Goal: Task Accomplishment & Management: Use online tool/utility

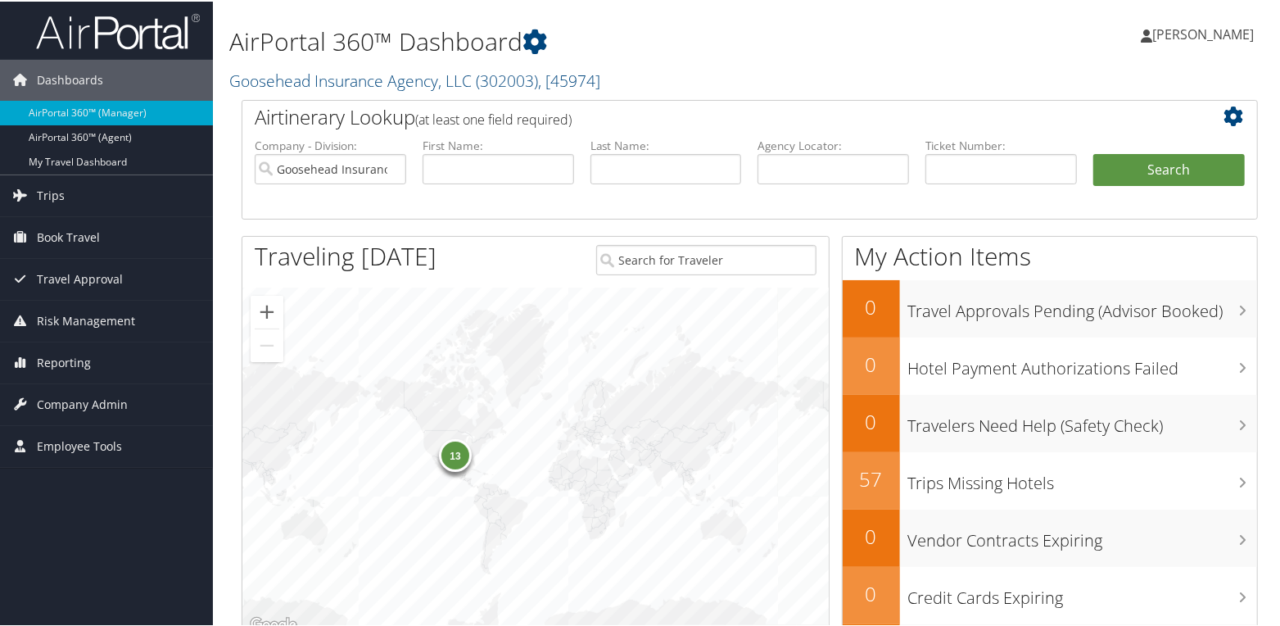
click at [619, 73] on h2 "Goosehead Insurance Agency, LLC ( 302003 ) , [ 45974 ]" at bounding box center [576, 78] width 694 height 28
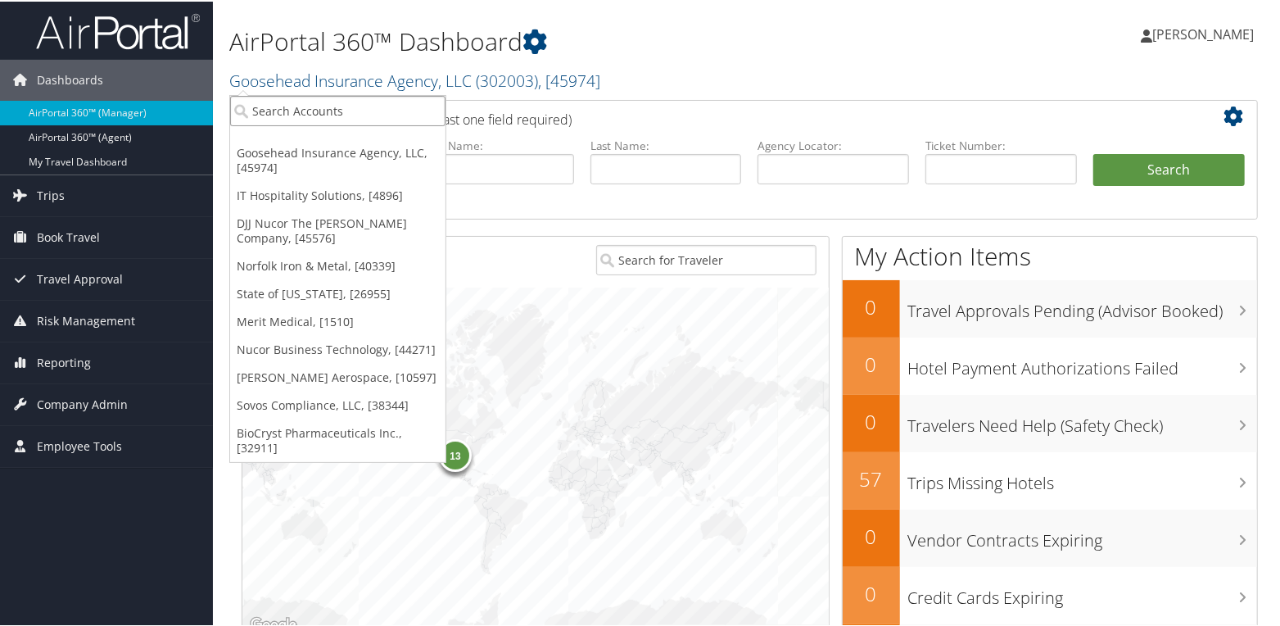
click at [273, 113] on input "search" at bounding box center [337, 109] width 215 height 30
type input "ram"
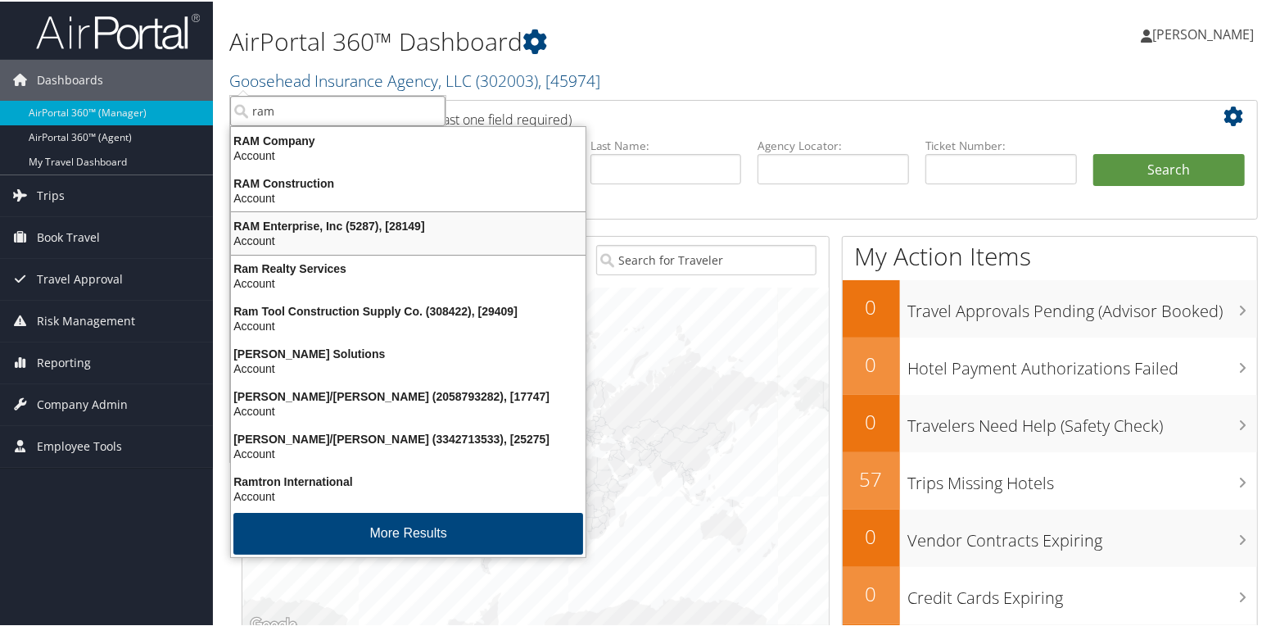
click at [260, 225] on div "RAM Enterprise, Inc (5287), [28149]" at bounding box center [408, 224] width 374 height 15
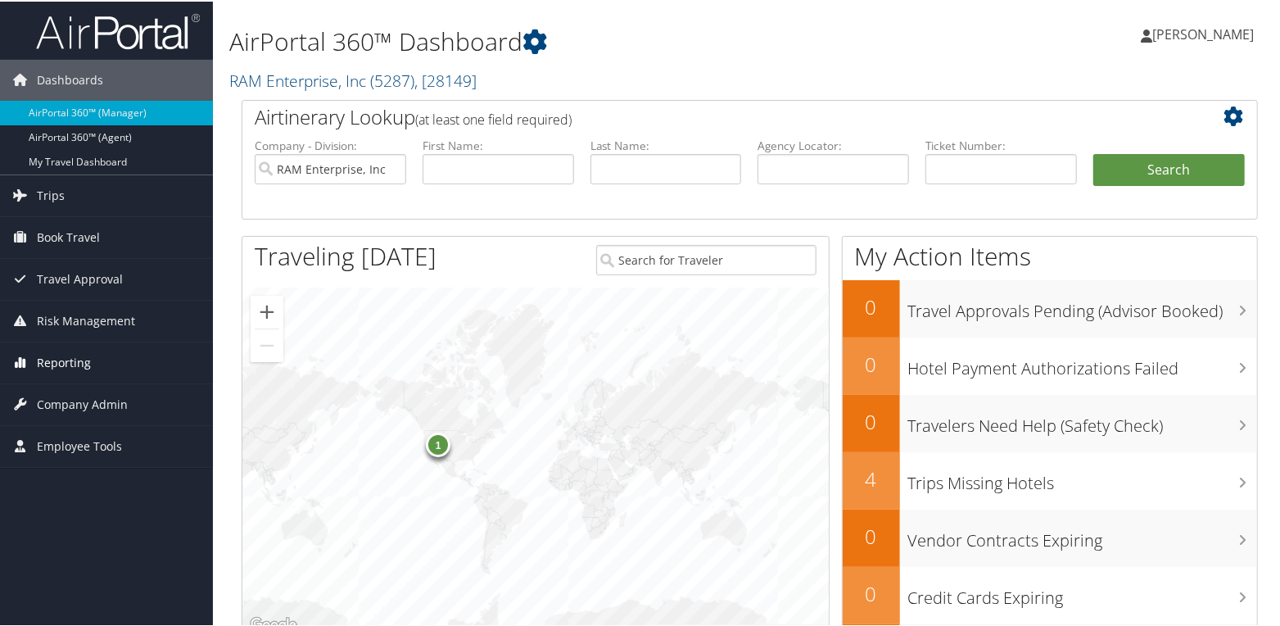
click at [62, 354] on span "Reporting" at bounding box center [64, 361] width 54 height 41
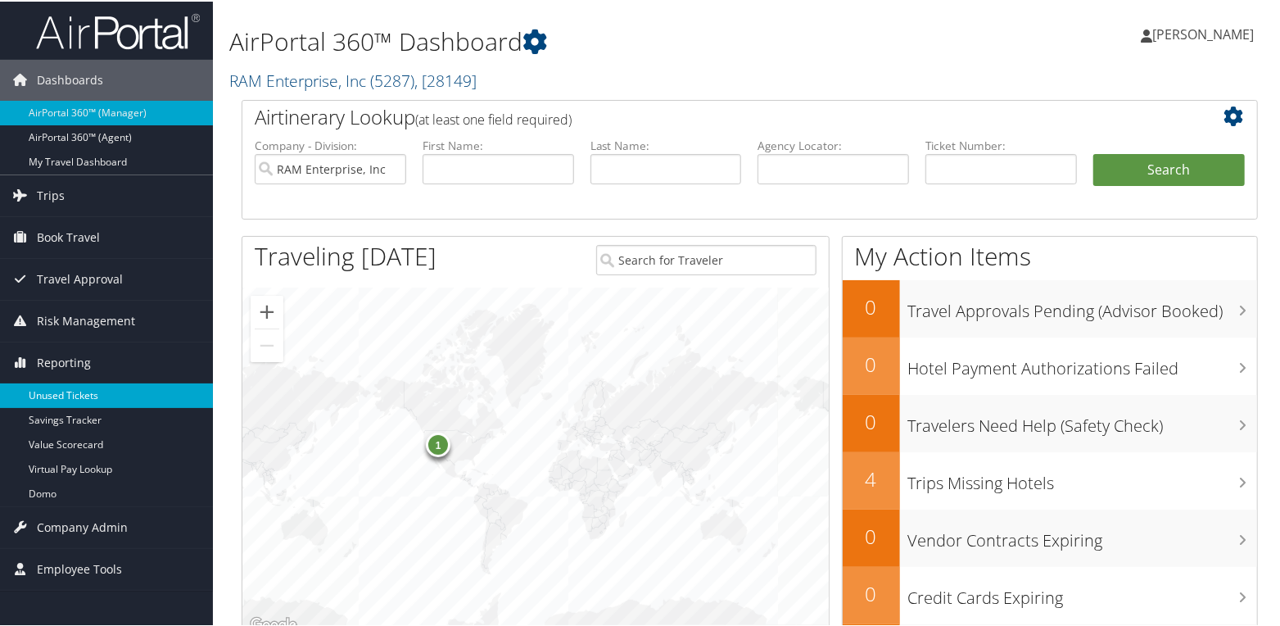
click at [62, 391] on link "Unused Tickets" at bounding box center [106, 394] width 213 height 25
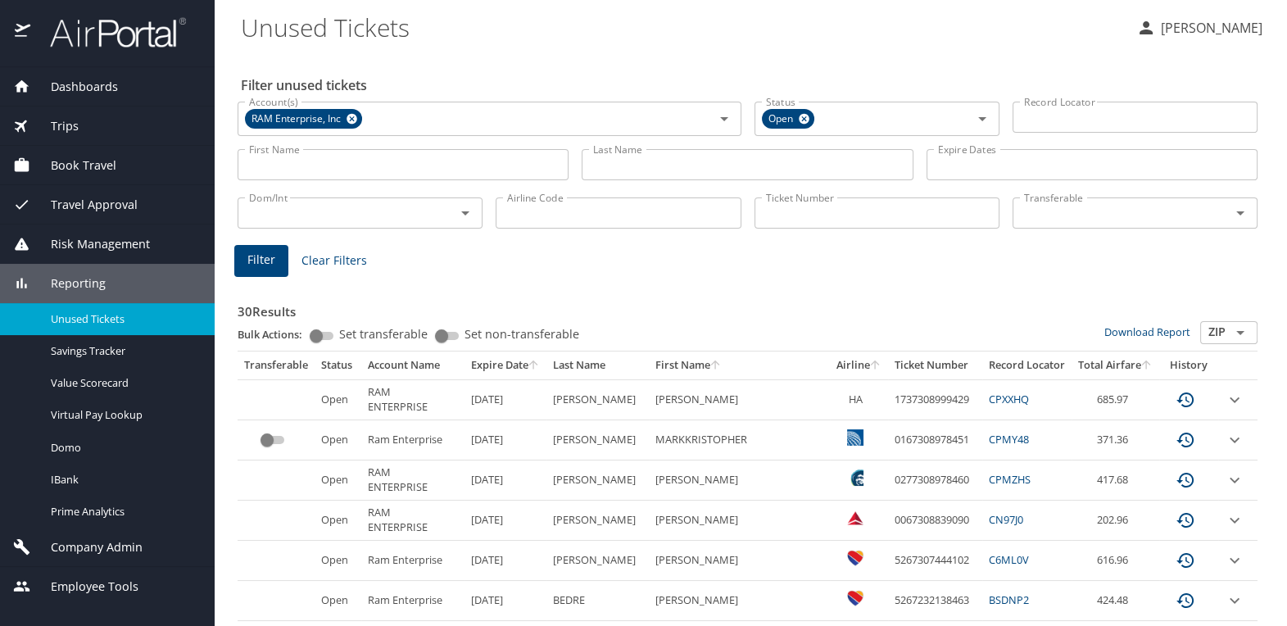
click at [601, 170] on input "Last Name" at bounding box center [747, 164] width 331 height 31
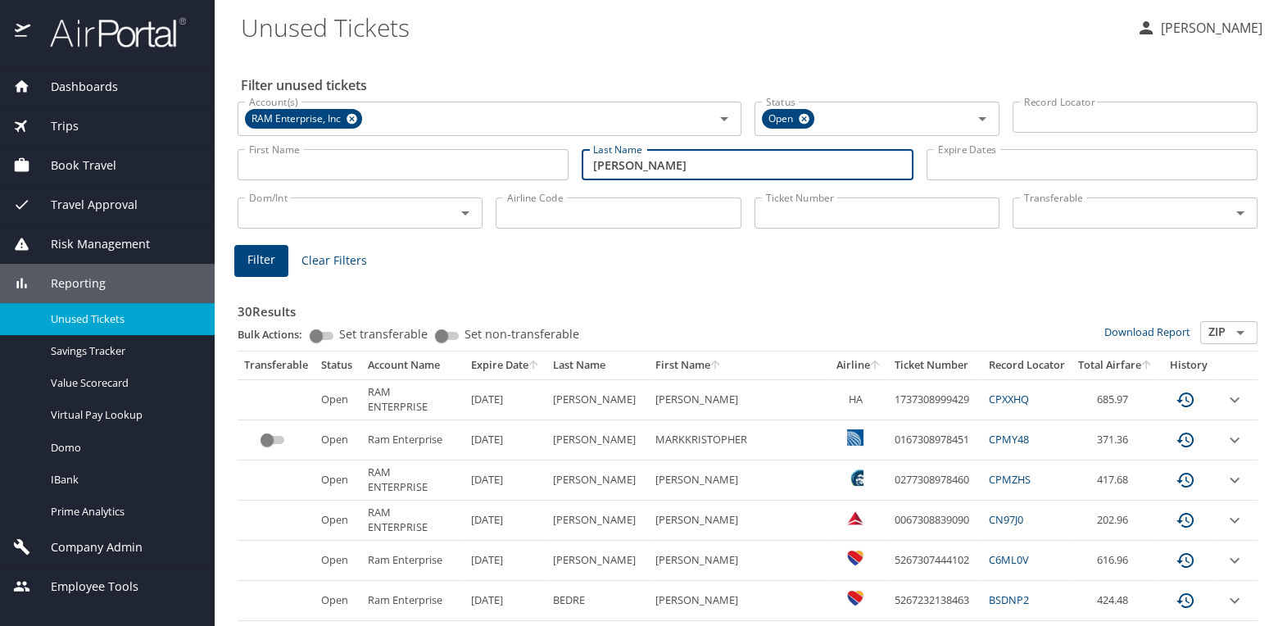
type input "scott"
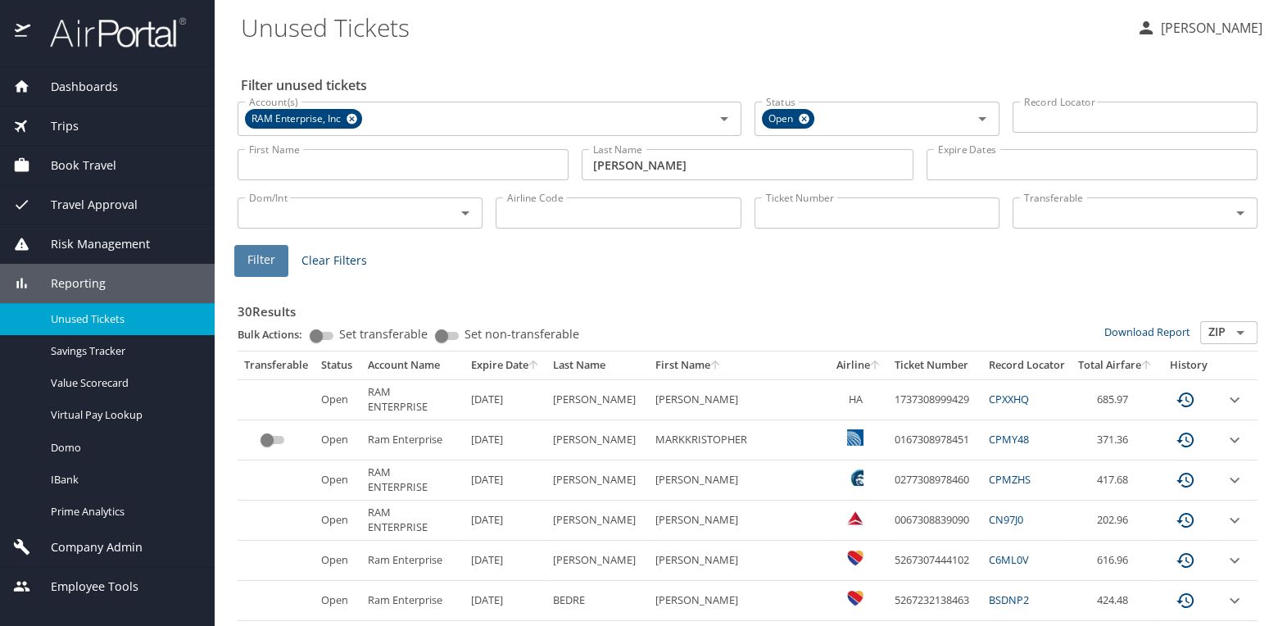
click at [272, 257] on span "Filter" at bounding box center [261, 260] width 28 height 20
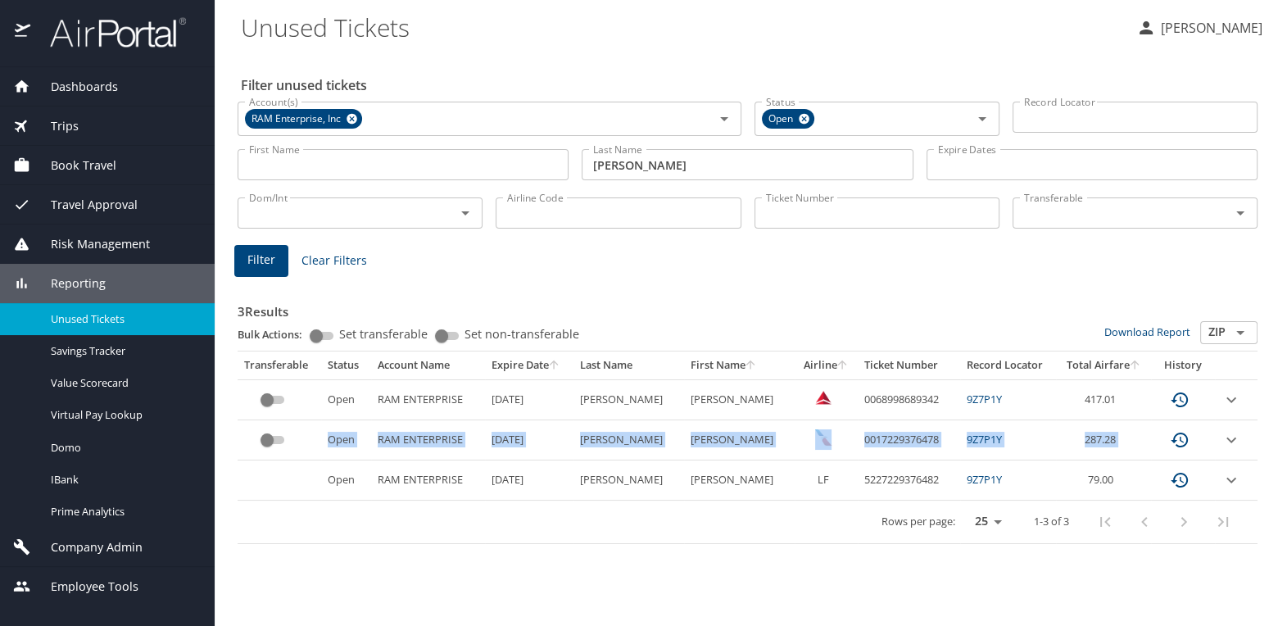
drag, startPoint x: 328, startPoint y: 427, endPoint x: 328, endPoint y: 463, distance: 36.0
click at [328, 463] on tbody "Open RAM ENTERPRISE 1/22/2026 SCOTT NICHOLAS DALE 0068998689342 9Z7P1Y 417.01 O…" at bounding box center [748, 439] width 1020 height 121
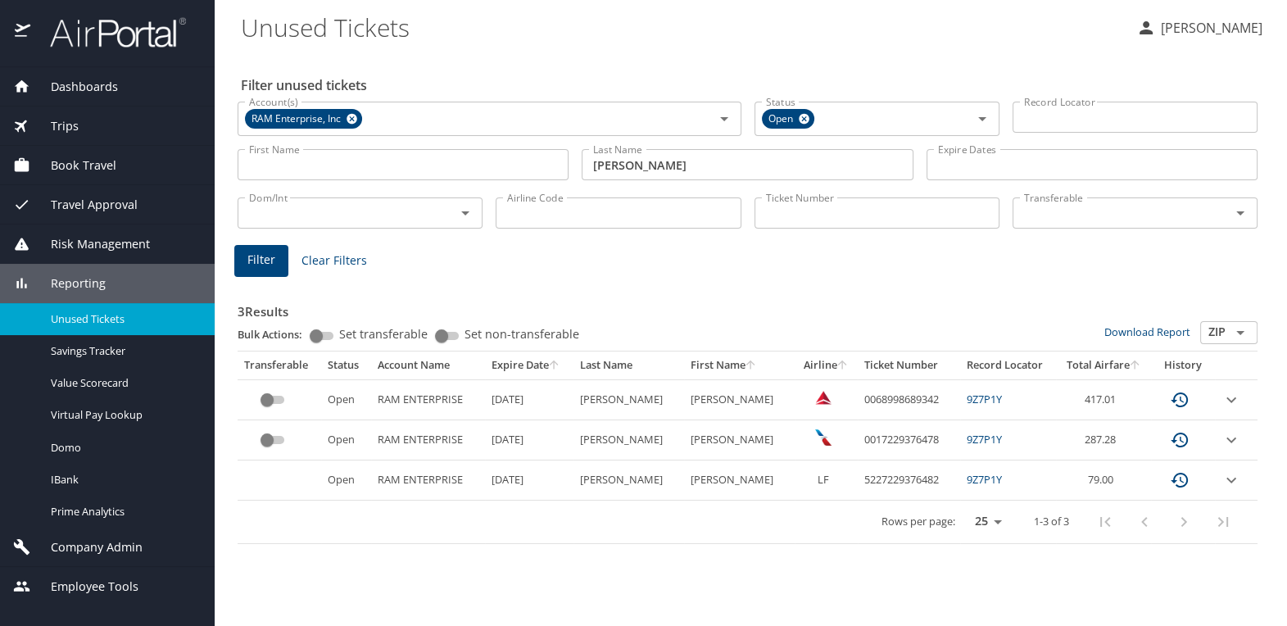
drag, startPoint x: 328, startPoint y: 463, endPoint x: 316, endPoint y: 502, distance: 41.0
click at [316, 502] on div "Rows per page: 25 50 100 1-3 of 3" at bounding box center [744, 521] width 1000 height 43
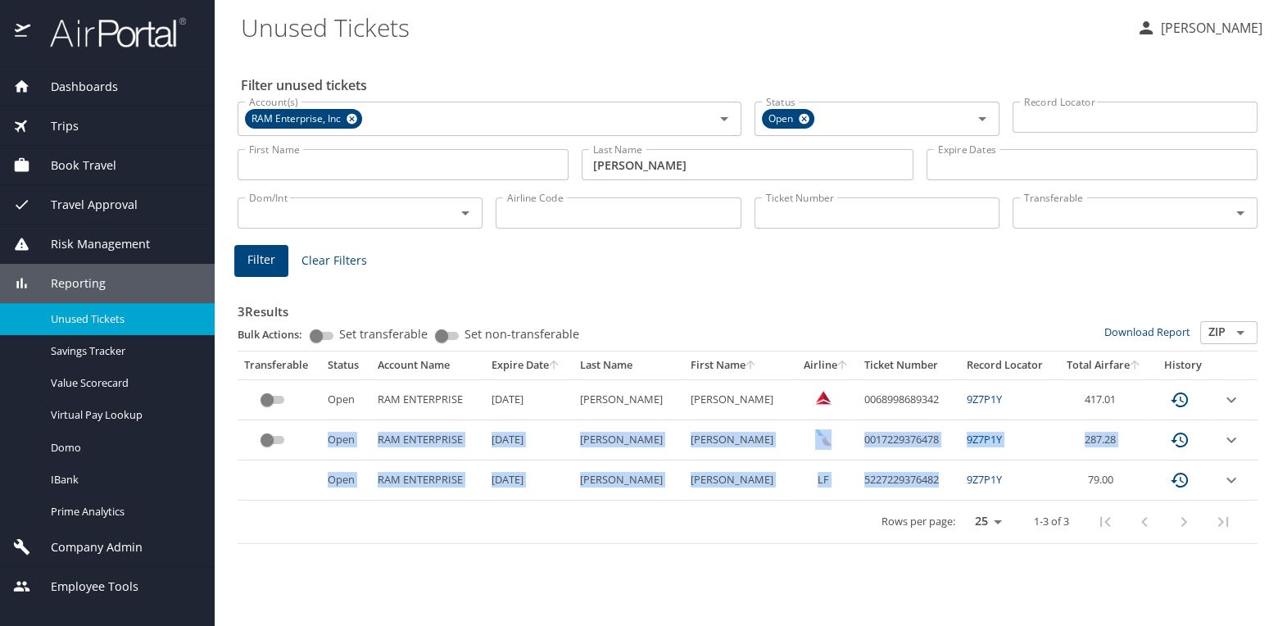
drag, startPoint x: 327, startPoint y: 433, endPoint x: 954, endPoint y: 491, distance: 630.1
click at [954, 491] on tbody "Open RAM ENTERPRISE 1/22/2026 SCOTT NICHOLAS DALE 0068998689342 9Z7P1Y 417.01 O…" at bounding box center [748, 439] width 1020 height 121
click at [1181, 437] on icon "custom pagination table" at bounding box center [1180, 440] width 20 height 20
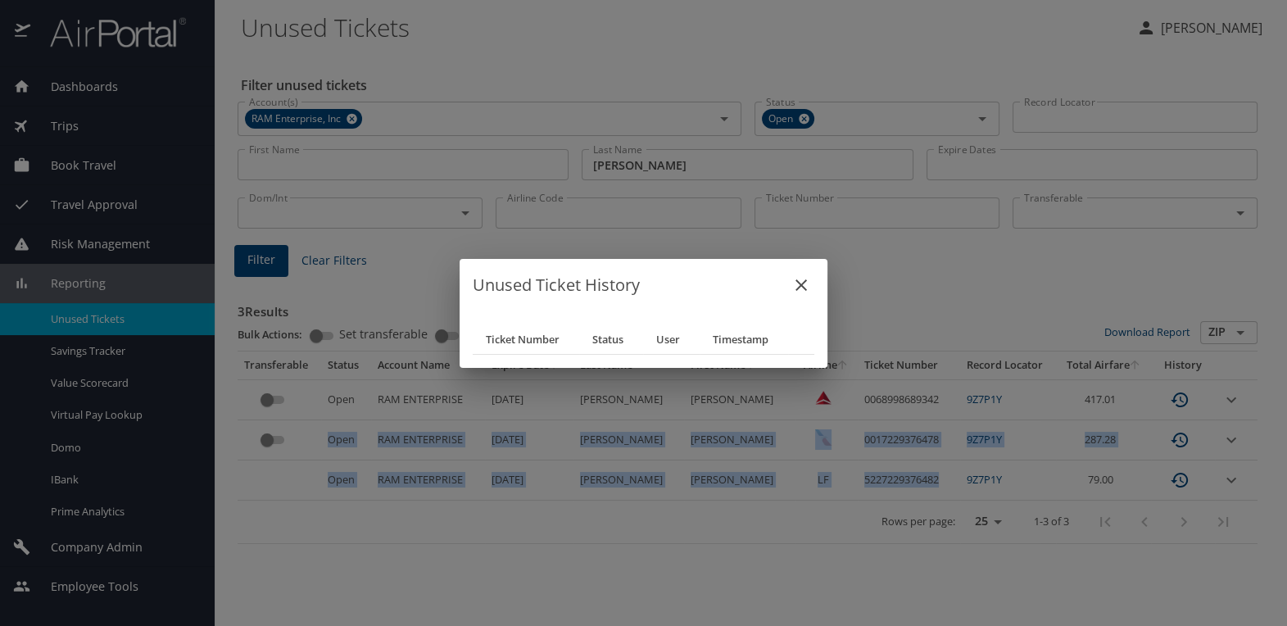
click at [799, 283] on icon "close" at bounding box center [801, 285] width 20 height 20
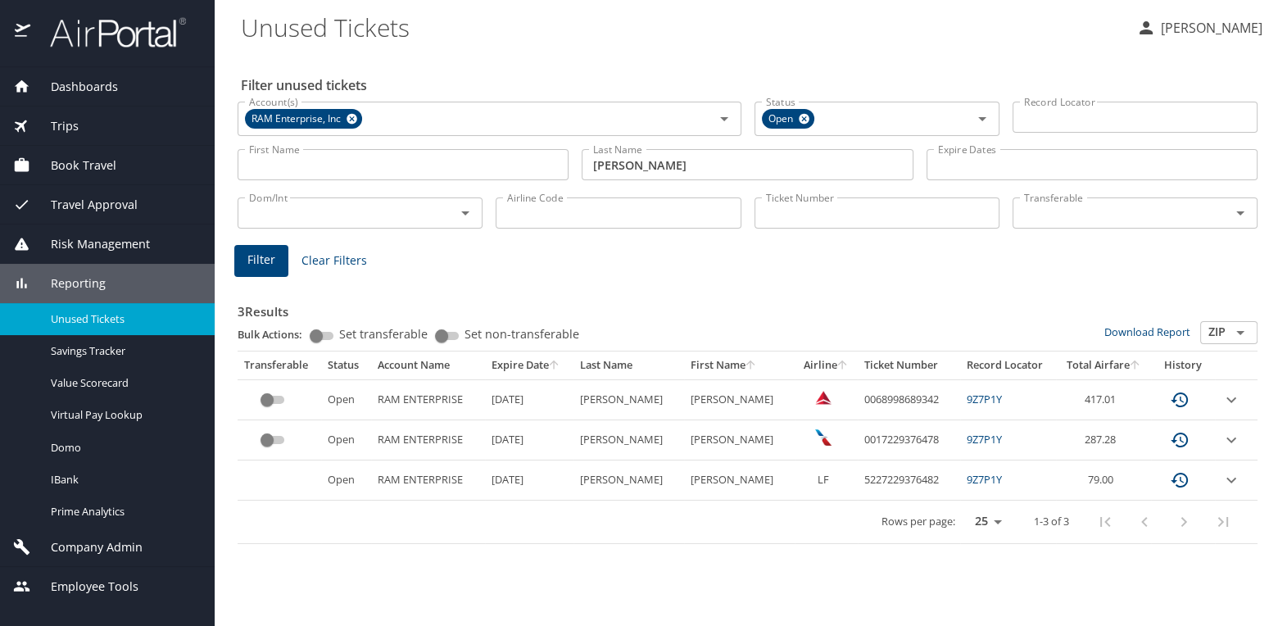
click at [1257, 562] on div "Filter unused tickets Account(s) RAM Enterprise, Inc Account(s) Status Open Sta…" at bounding box center [751, 338] width 1020 height 573
click at [1181, 438] on icon "custom pagination table" at bounding box center [1180, 440] width 20 height 20
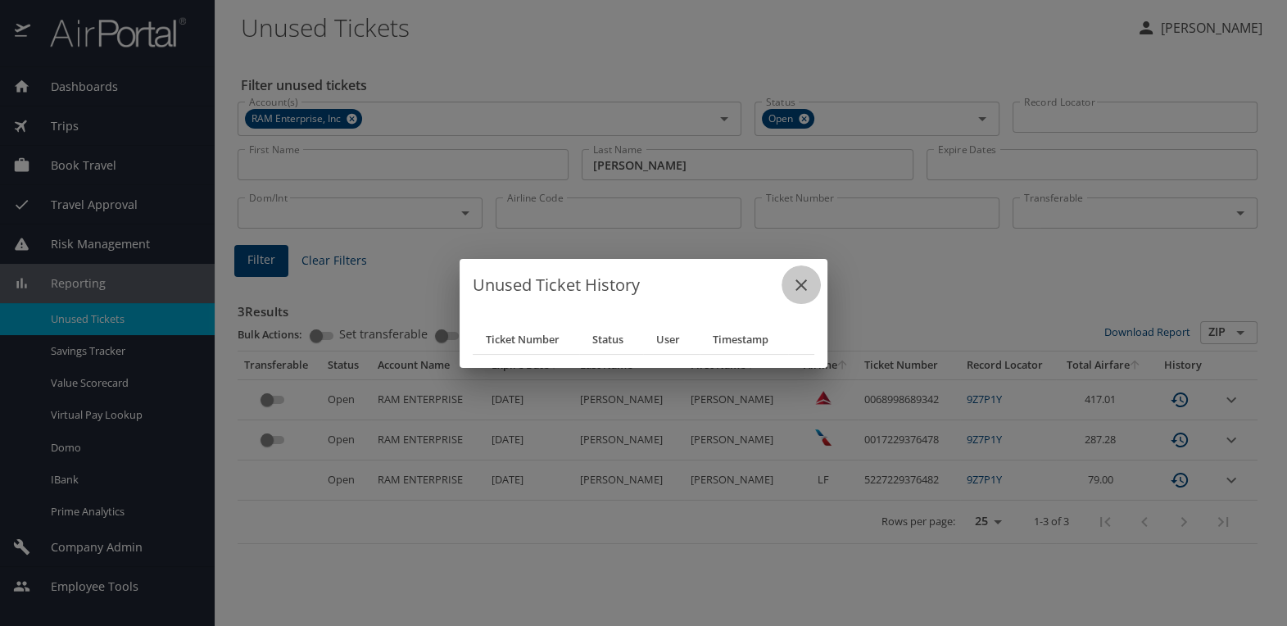
click at [800, 283] on icon "close" at bounding box center [800, 284] width 11 height 11
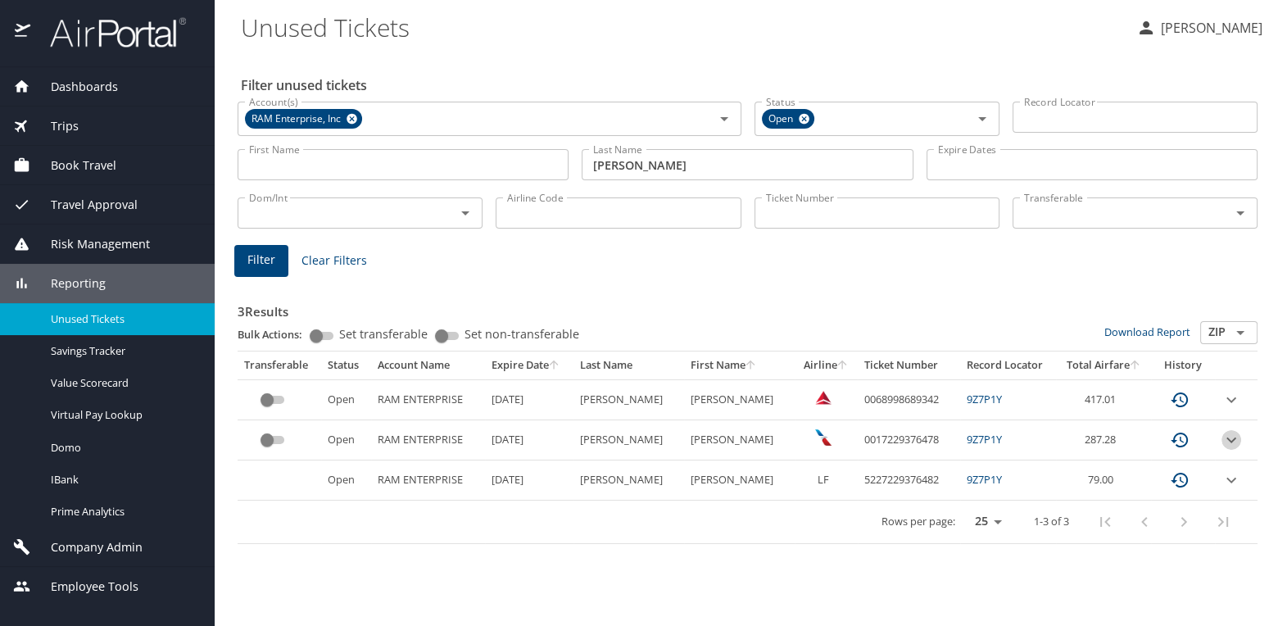
click at [1224, 441] on icon "expand row" at bounding box center [1231, 440] width 20 height 20
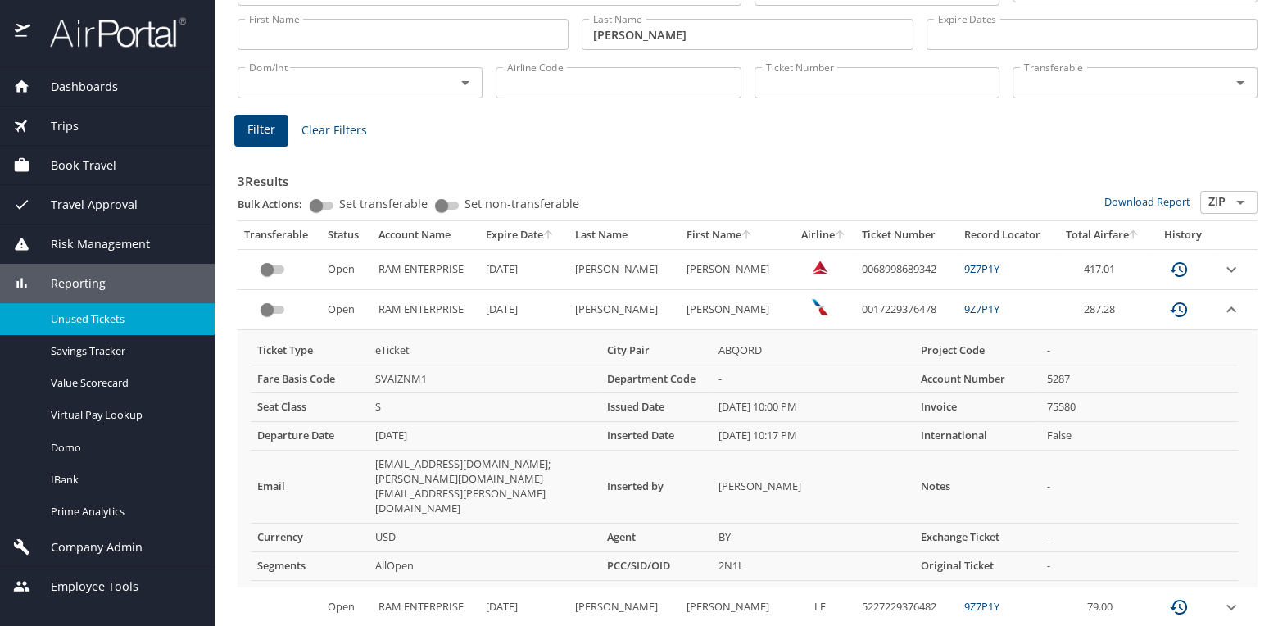
scroll to position [150, 0]
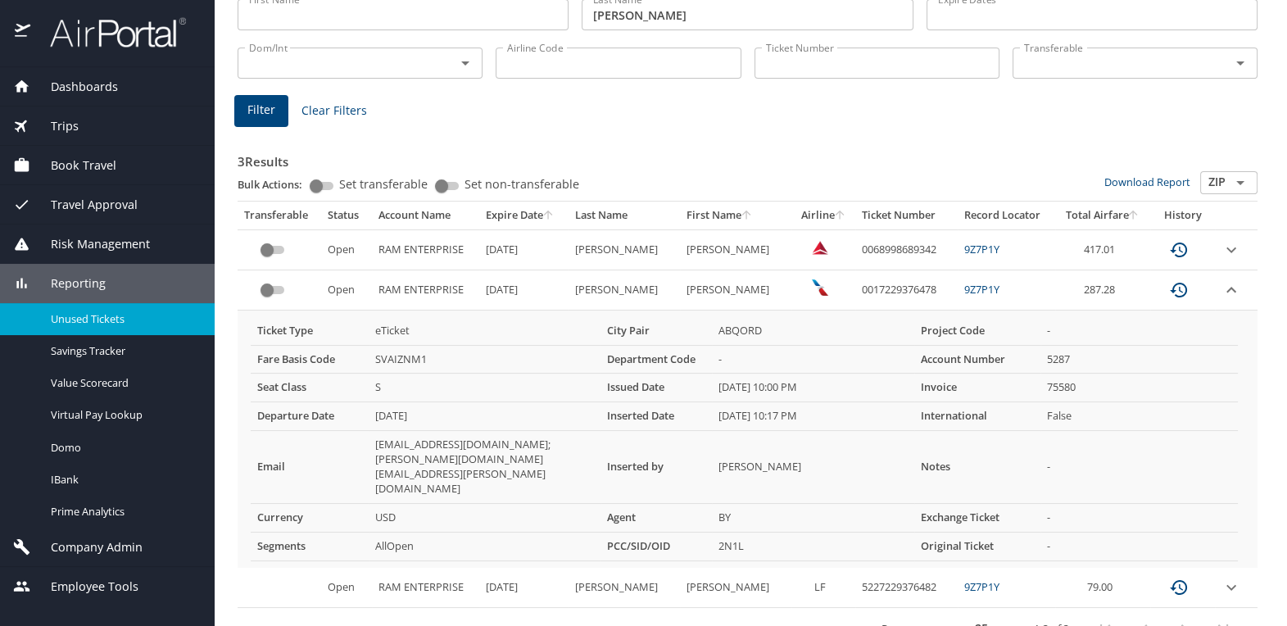
click at [251, 310] on div "Ticket Type eTicket City Pair ABQORD Project Code - Fare Basis Code SVAIZNM1 De…" at bounding box center [744, 438] width 1000 height 257
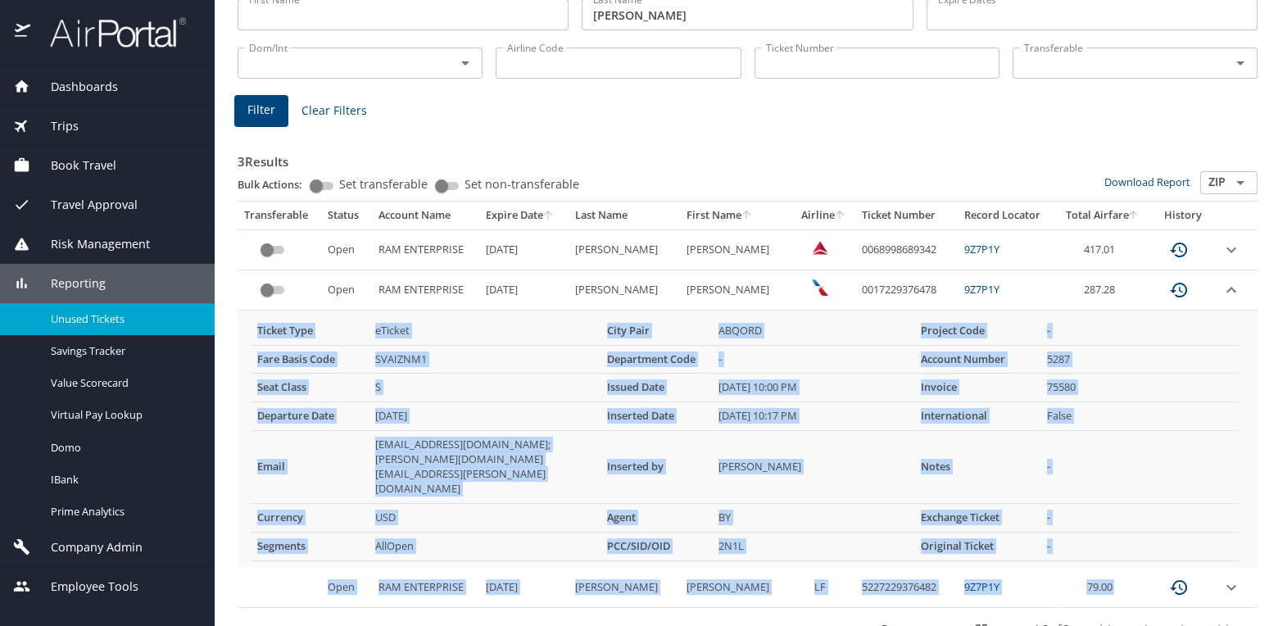
drag, startPoint x: 251, startPoint y: 310, endPoint x: 857, endPoint y: 584, distance: 664.6
click at [857, 584] on table "Transferable Status Account Name Expire Date Last Name First Name Airline Ticke…" at bounding box center [748, 426] width 1020 height 450
copy table "Ticket Type eTicket City Pair ABQORD Project Code - Fare Basis Code SVAIZNM1 De…"
click at [1221, 577] on icon "expand row" at bounding box center [1231, 587] width 20 height 20
click at [1221, 291] on icon "expand row" at bounding box center [1231, 290] width 20 height 20
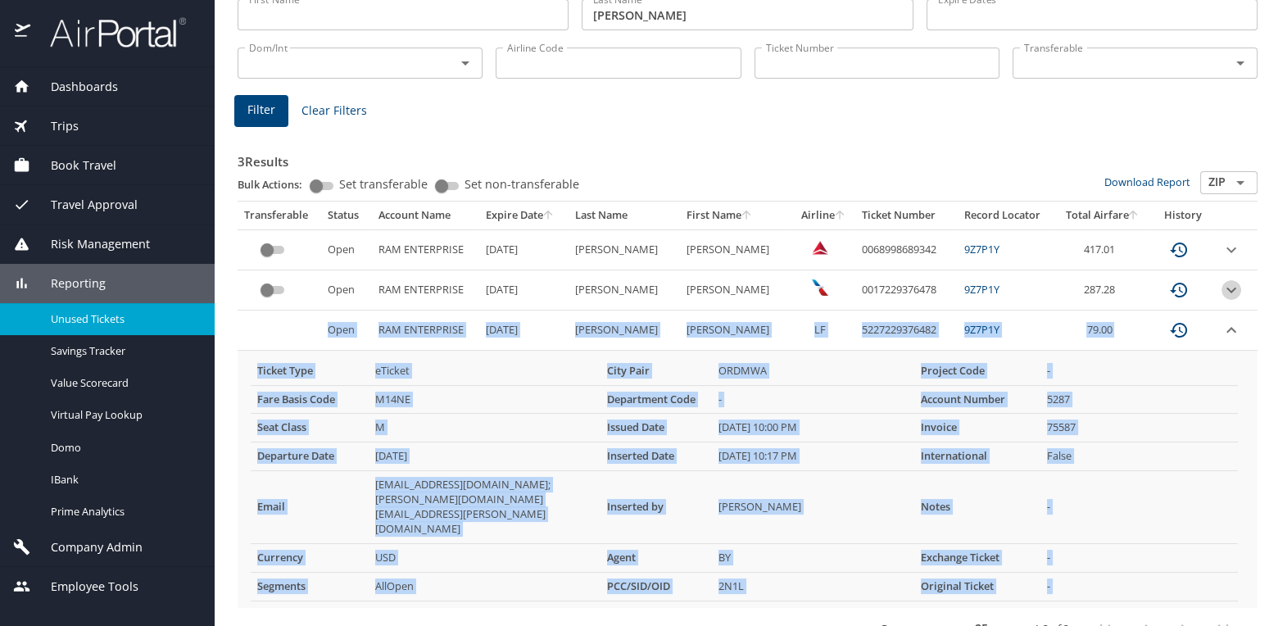
click at [1226, 290] on icon "expand row" at bounding box center [1231, 290] width 10 height 6
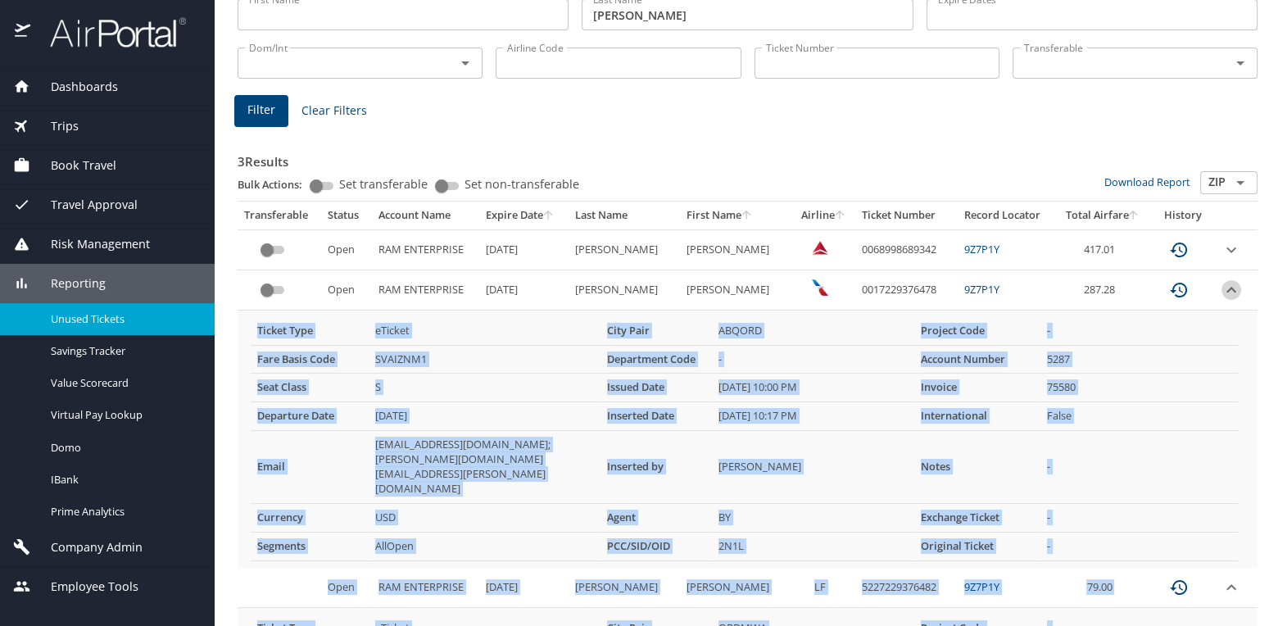
click at [1221, 290] on icon "expand row" at bounding box center [1231, 290] width 20 height 20
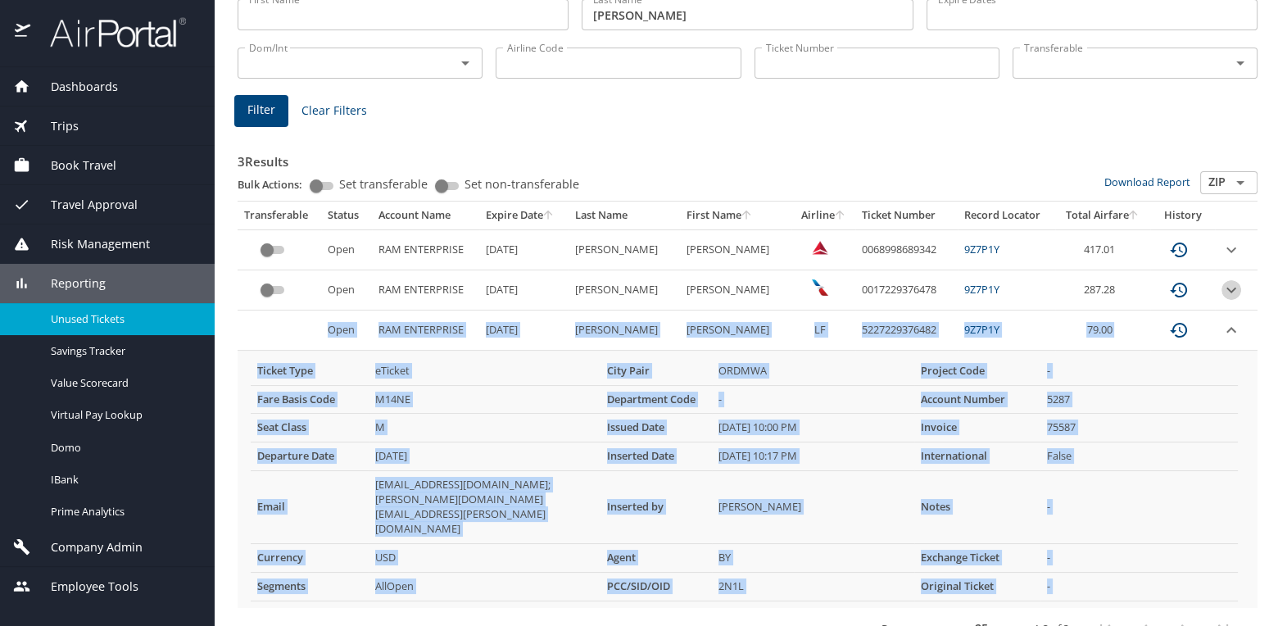
click at [1226, 290] on icon "expand row" at bounding box center [1231, 290] width 10 height 6
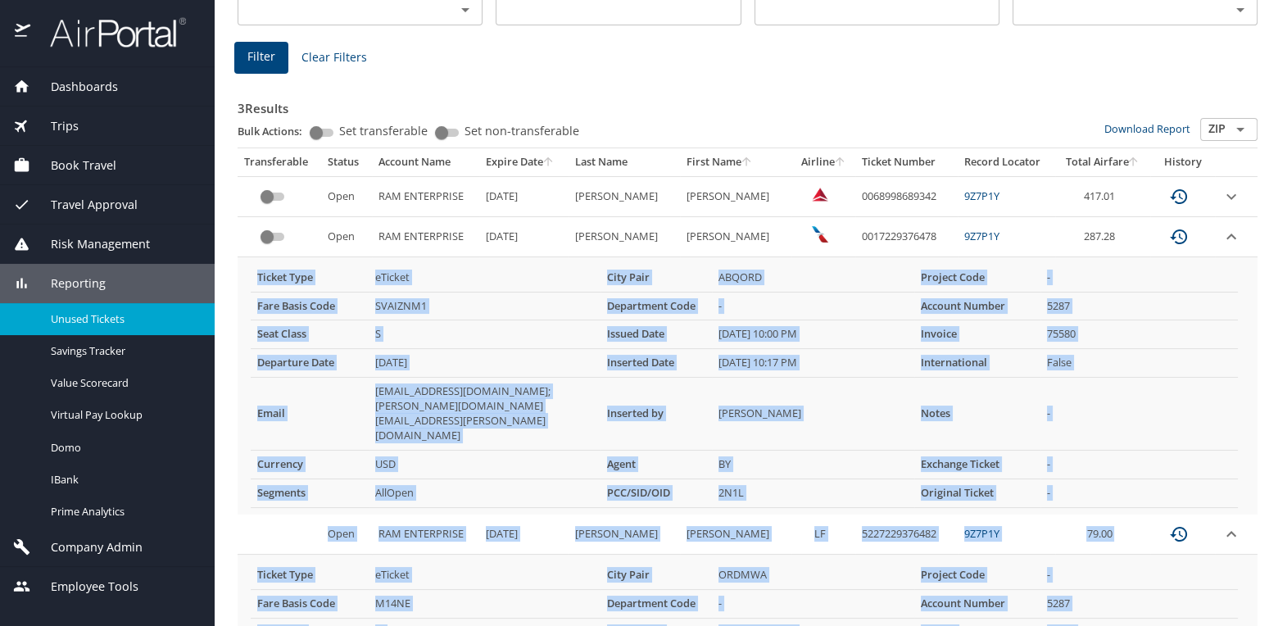
scroll to position [232, 0]
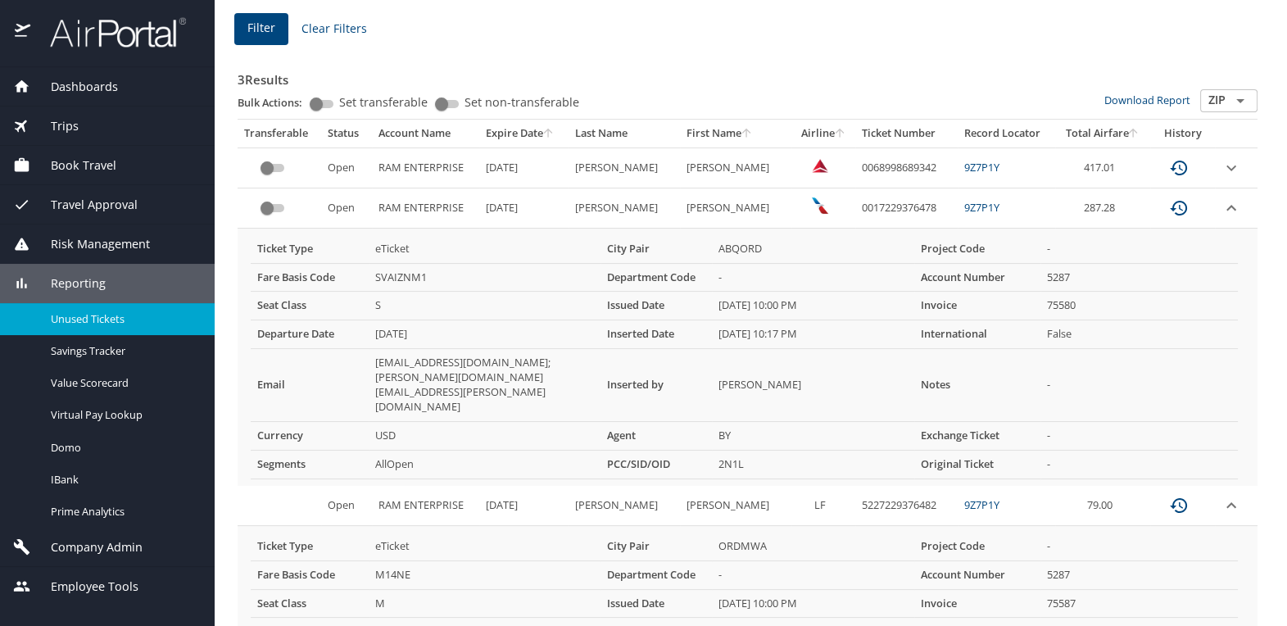
click at [357, 206] on td "Open" at bounding box center [346, 208] width 51 height 40
click at [358, 206] on td "Open" at bounding box center [346, 208] width 51 height 40
click at [1170, 208] on icon "custom pagination table" at bounding box center [1178, 208] width 17 height 15
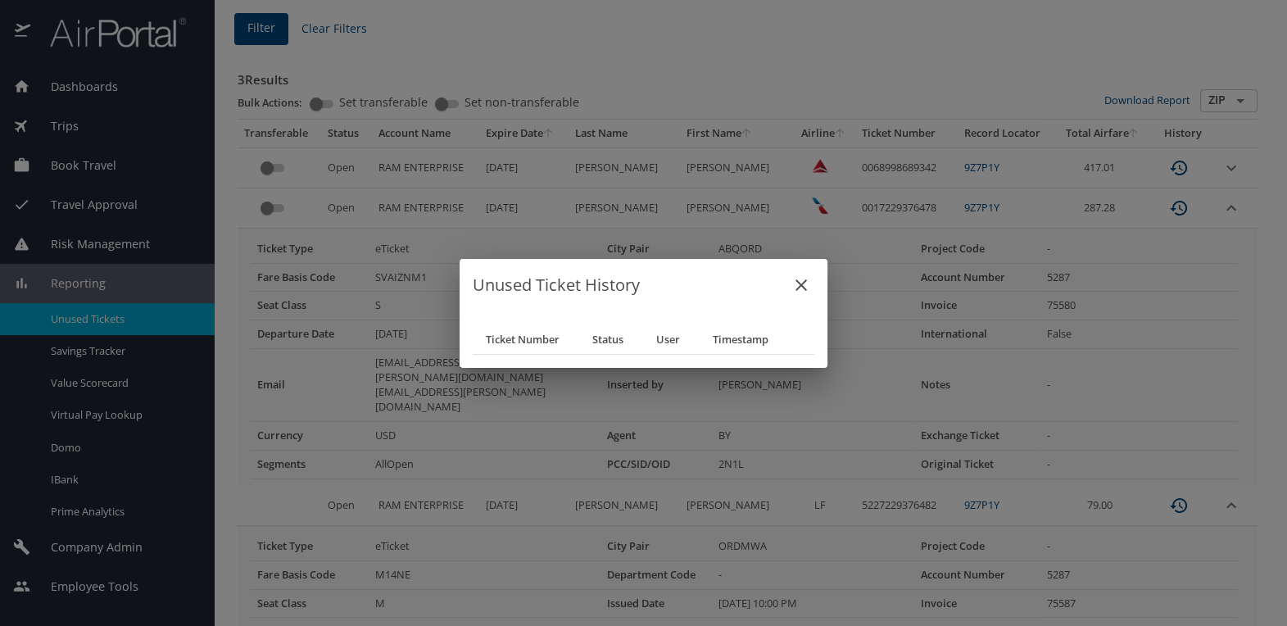
click at [798, 286] on icon "close" at bounding box center [801, 285] width 20 height 20
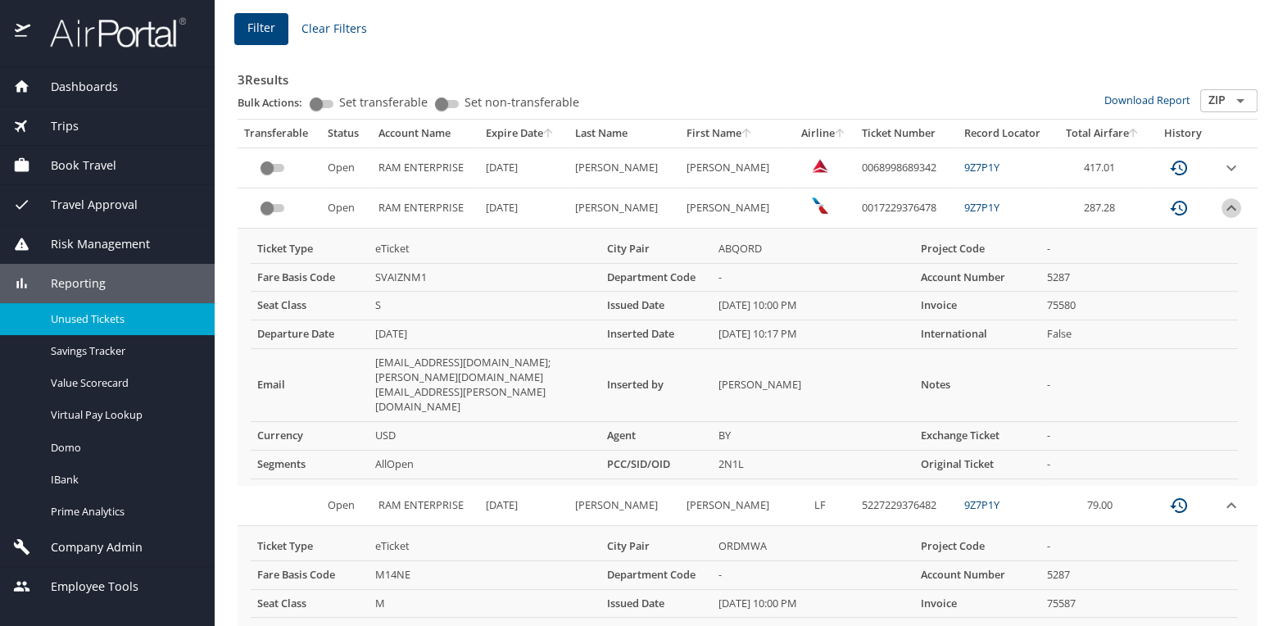
click at [1221, 201] on icon "expand row" at bounding box center [1231, 208] width 20 height 20
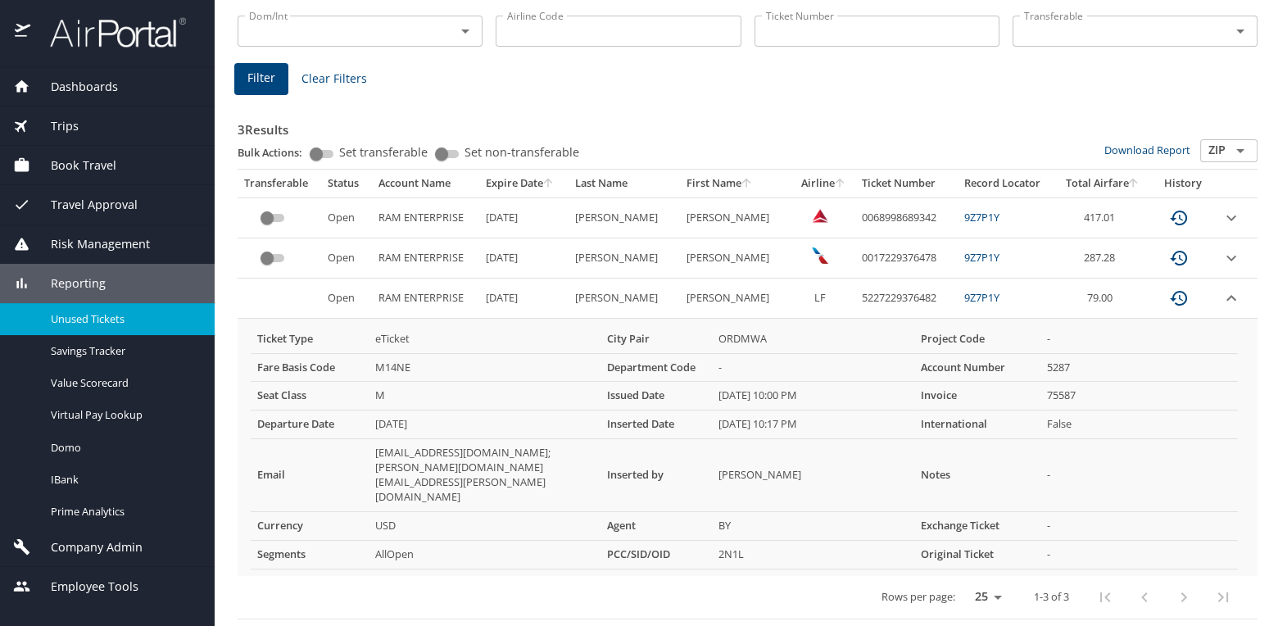
scroll to position [150, 0]
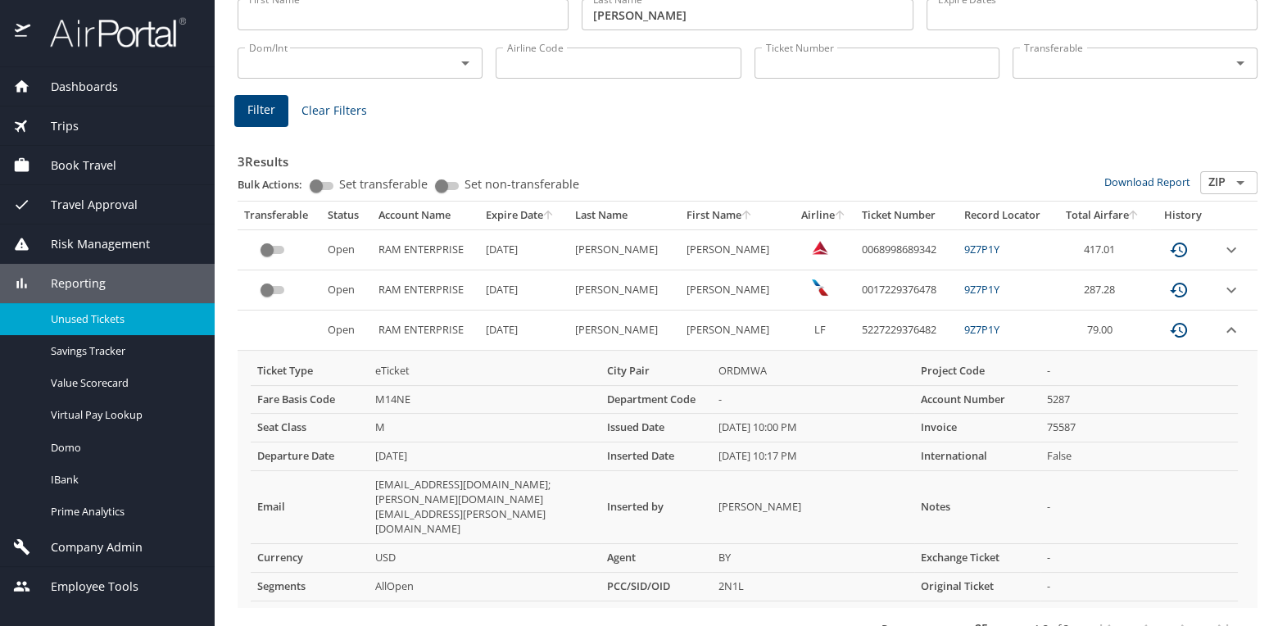
click at [1226, 328] on icon "expand row" at bounding box center [1231, 330] width 10 height 6
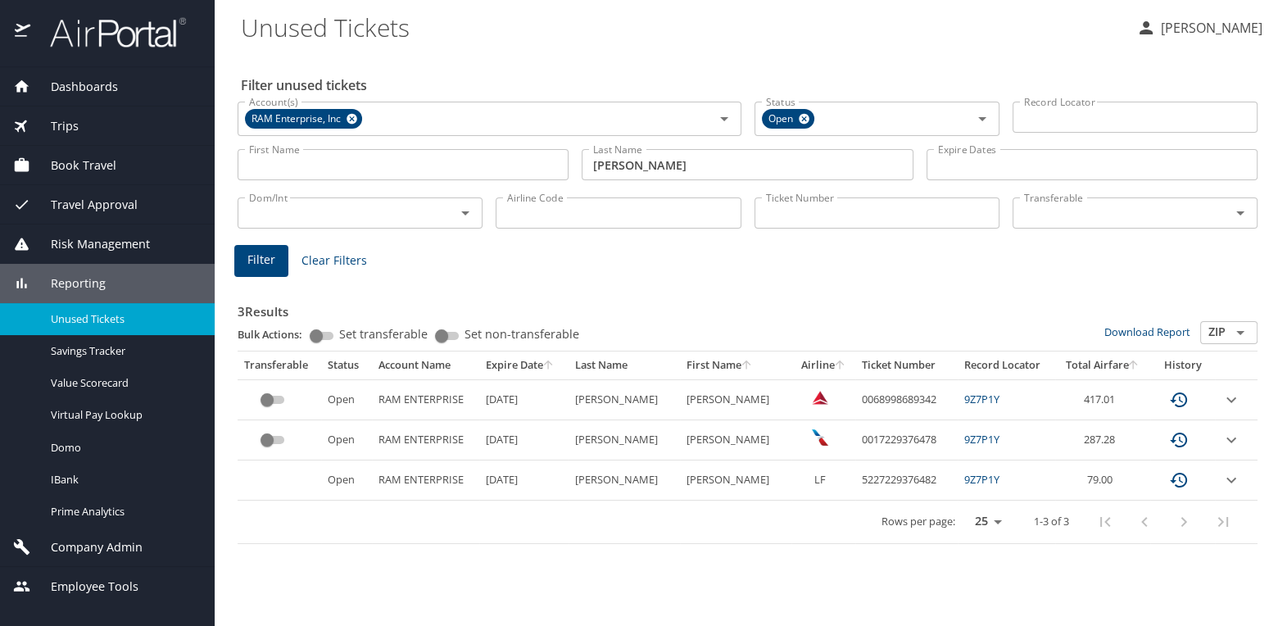
scroll to position [0, 0]
click at [1231, 437] on icon "expand row" at bounding box center [1231, 440] width 20 height 20
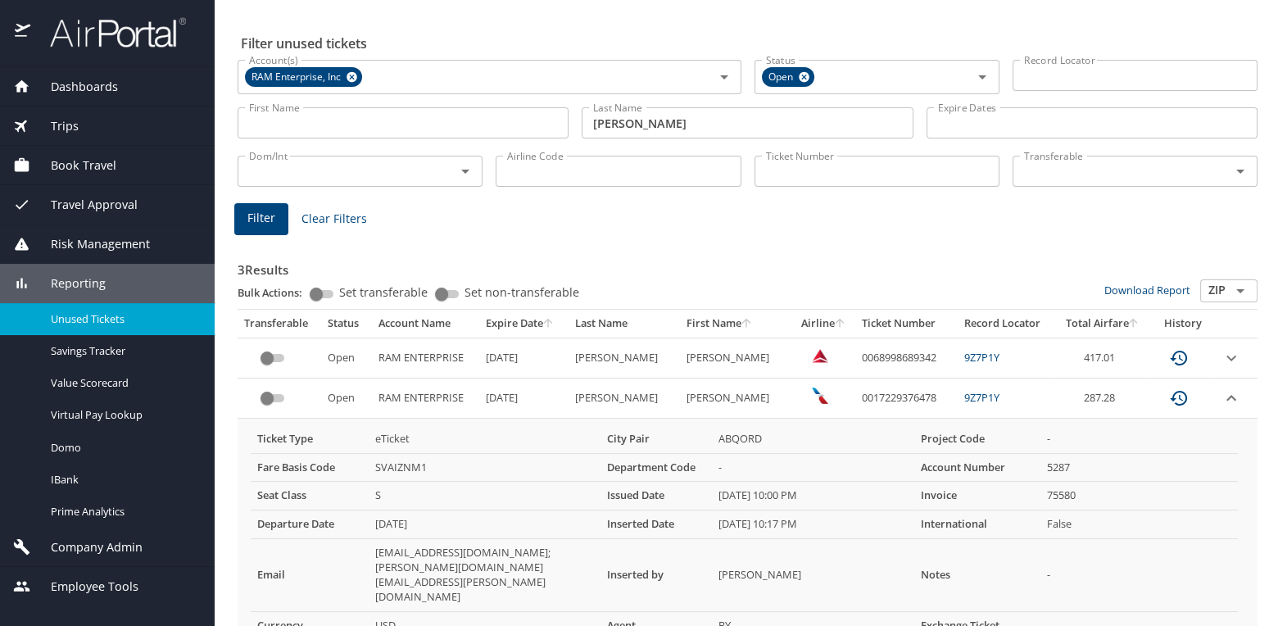
scroll to position [150, 0]
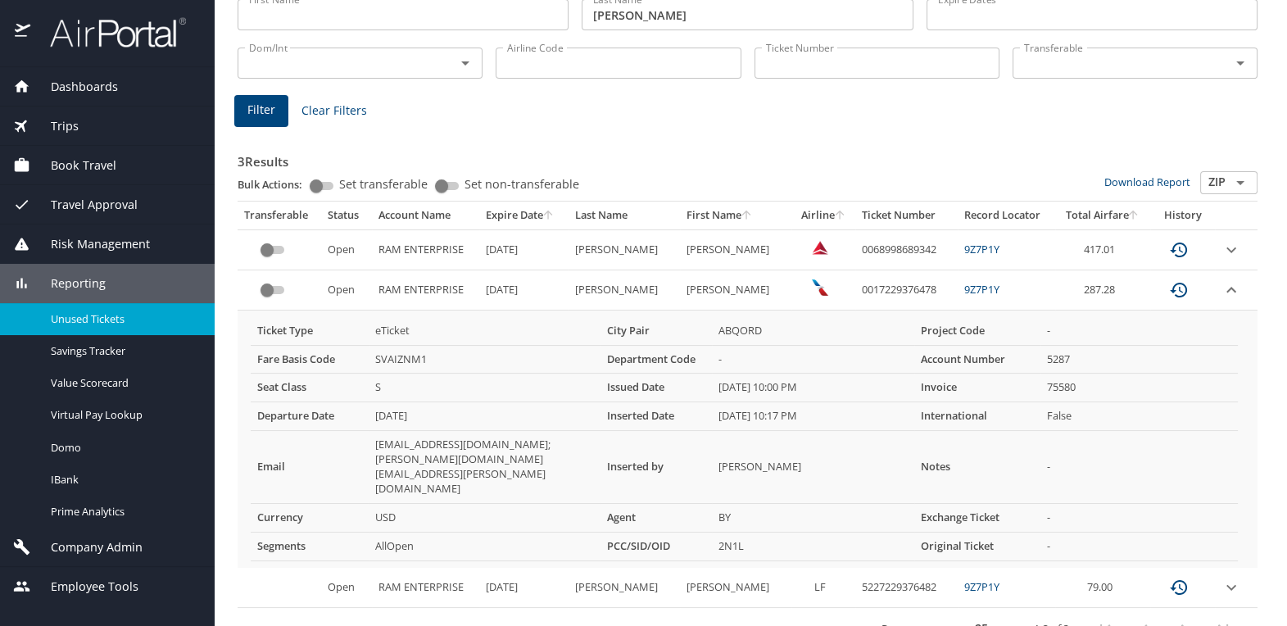
click at [1221, 292] on icon "expand row" at bounding box center [1231, 290] width 20 height 20
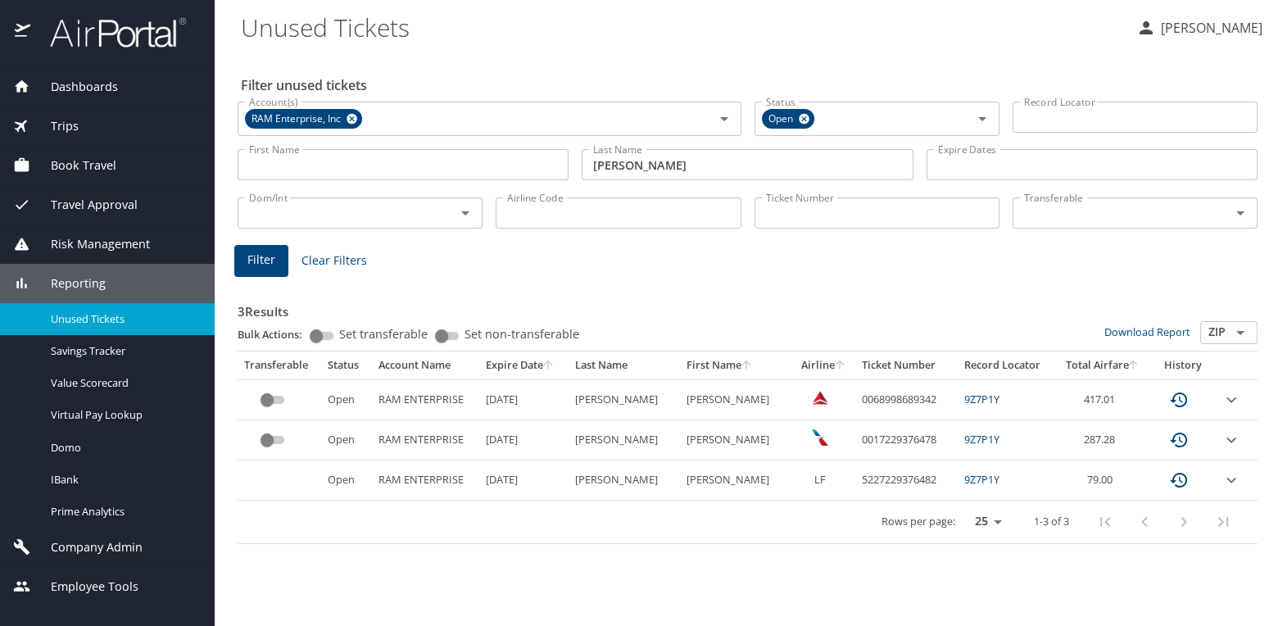
scroll to position [0, 0]
click at [1229, 482] on icon "expand row" at bounding box center [1231, 480] width 10 height 6
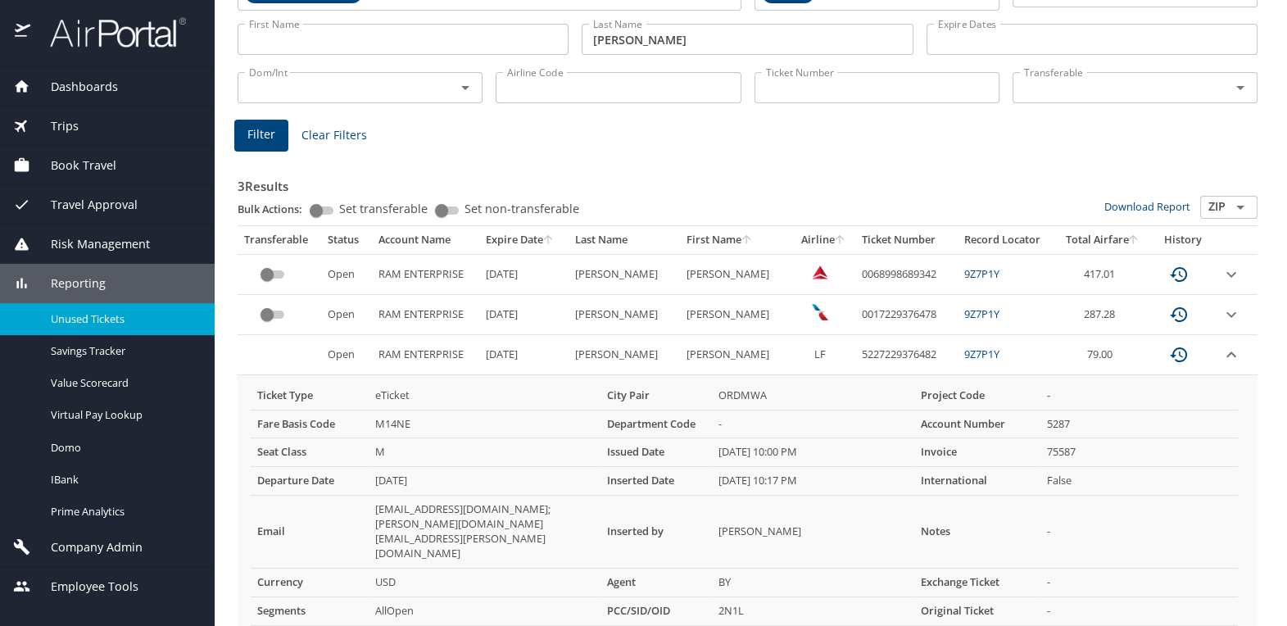
scroll to position [150, 0]
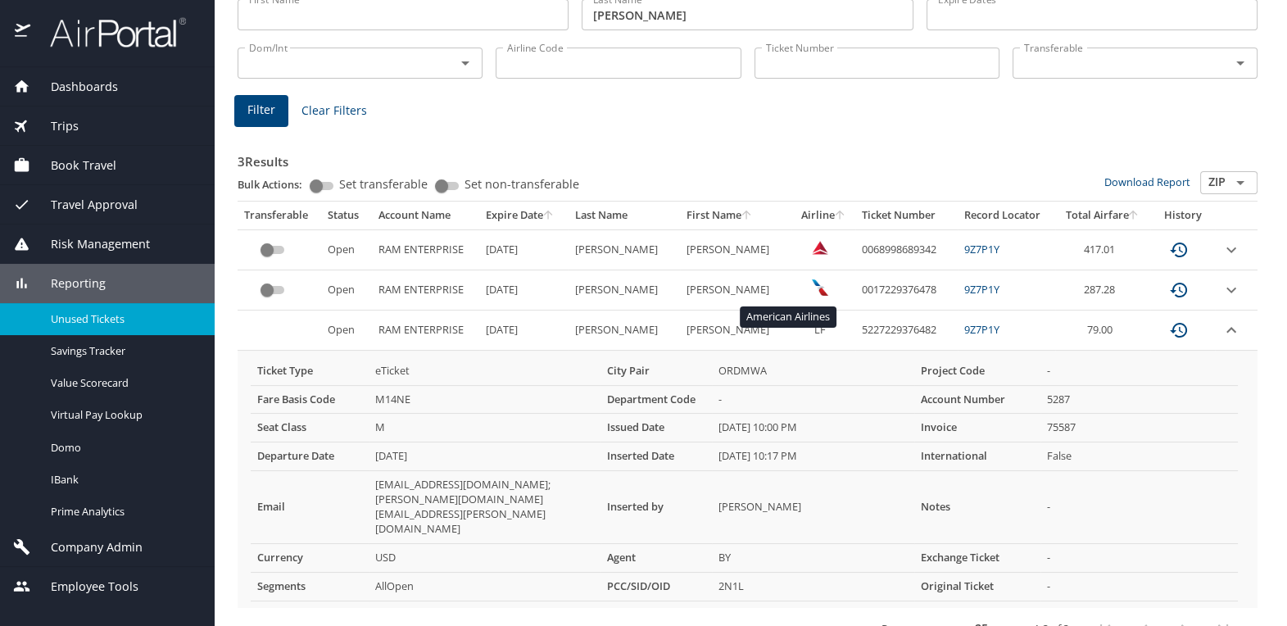
click at [812, 288] on img "custom pagination table" at bounding box center [820, 287] width 16 height 16
drag, startPoint x: 831, startPoint y: 285, endPoint x: 912, endPoint y: 288, distance: 82.0
click at [912, 288] on td "0017229376478" at bounding box center [906, 290] width 102 height 40
drag, startPoint x: 912, startPoint y: 288, endPoint x: 899, endPoint y: 290, distance: 14.0
copy td "0017229376478"
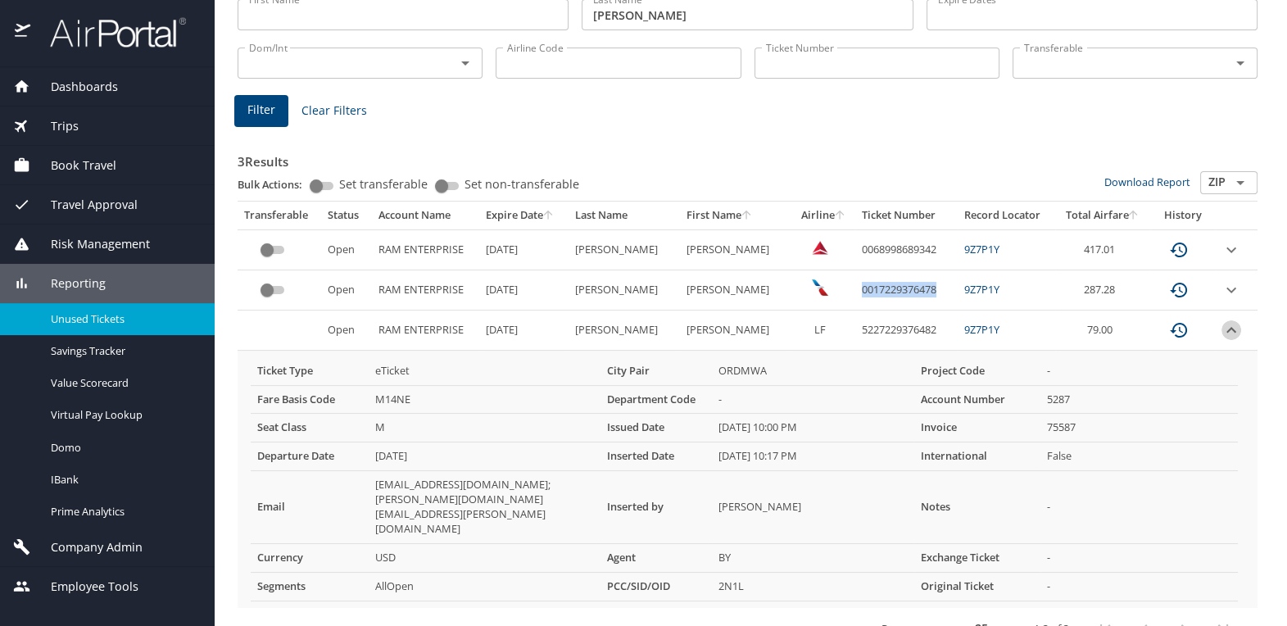
click at [1221, 327] on icon "expand row" at bounding box center [1231, 330] width 20 height 20
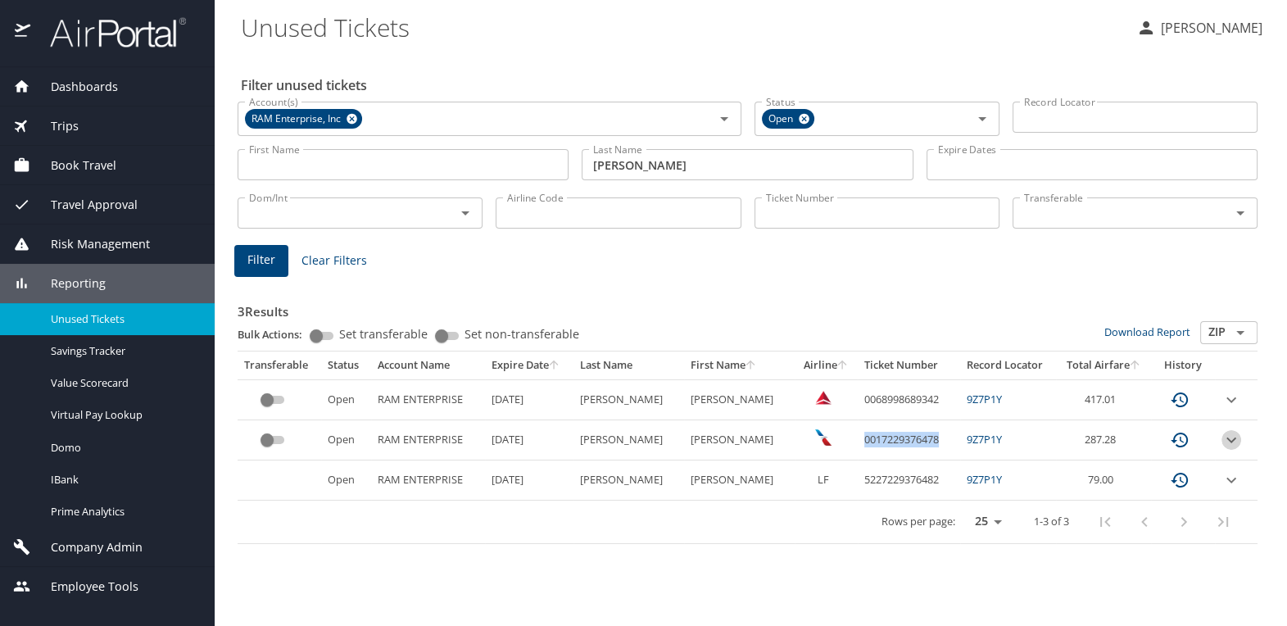
click at [1227, 439] on icon "expand row" at bounding box center [1231, 440] width 10 height 6
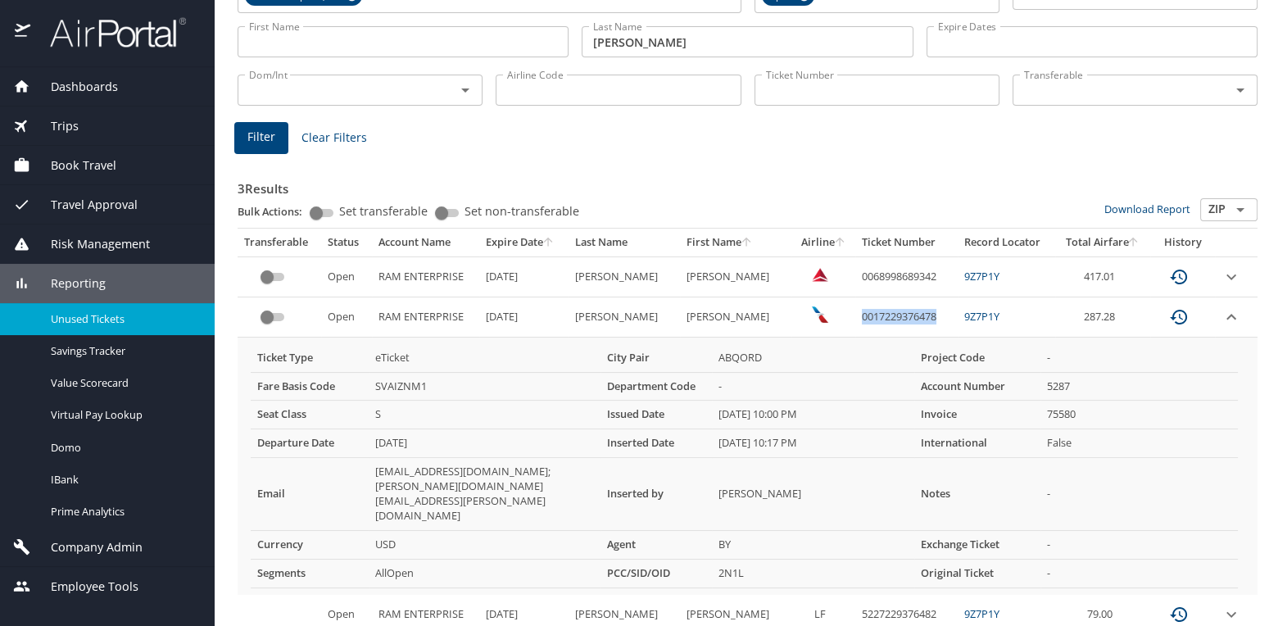
scroll to position [150, 0]
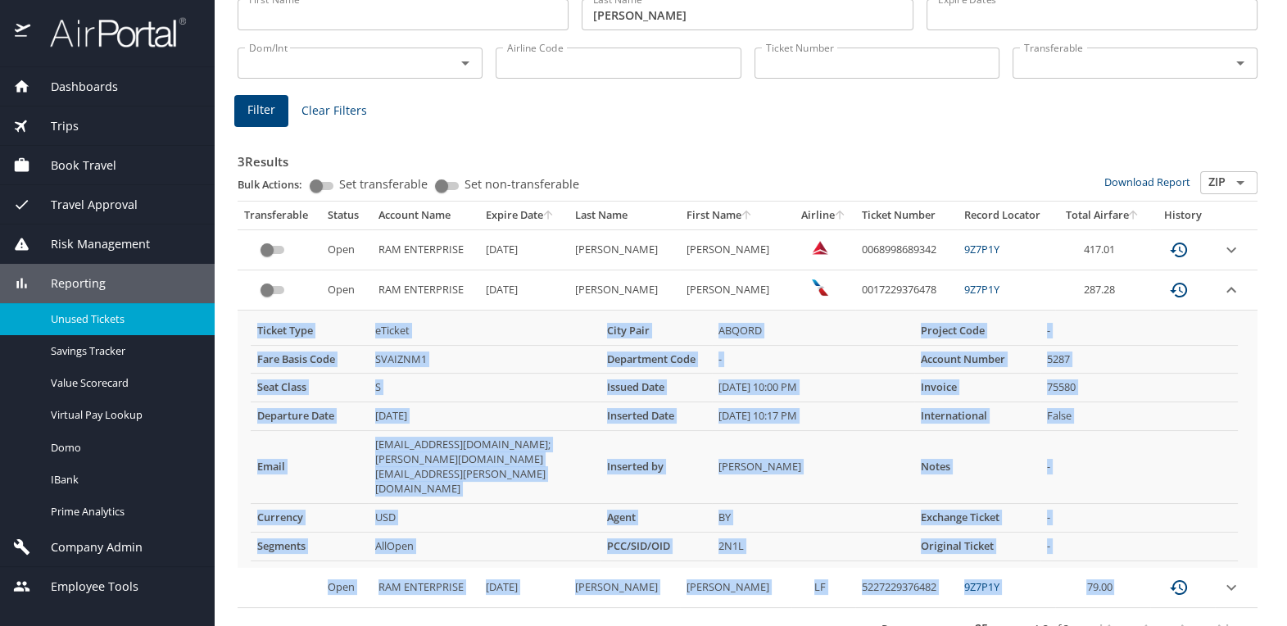
drag, startPoint x: 247, startPoint y: 315, endPoint x: 755, endPoint y: 581, distance: 573.7
click at [755, 581] on table "Transferable Status Account Name Expire Date Last Name First Name Airline Ticke…" at bounding box center [748, 426] width 1020 height 450
drag, startPoint x: 755, startPoint y: 581, endPoint x: 873, endPoint y: 552, distance: 121.4
copy table "Ticket Type eTicket City Pair ABQORD Project Code - Fare Basis Code SVAIZNM1 De…"
